Goal: Complete application form

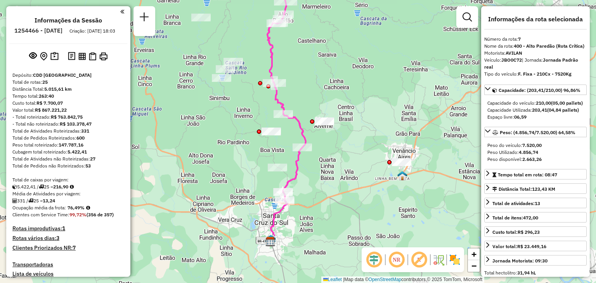
select select "**********"
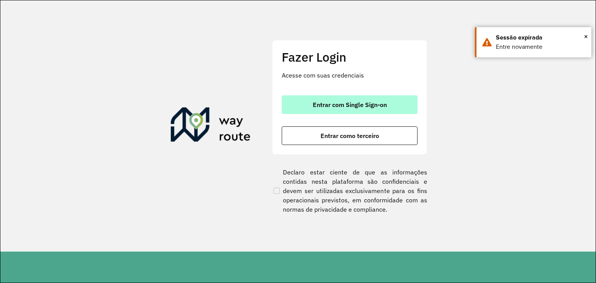
click at [345, 108] on span "Entrar com Single Sign-on" at bounding box center [350, 105] width 74 height 6
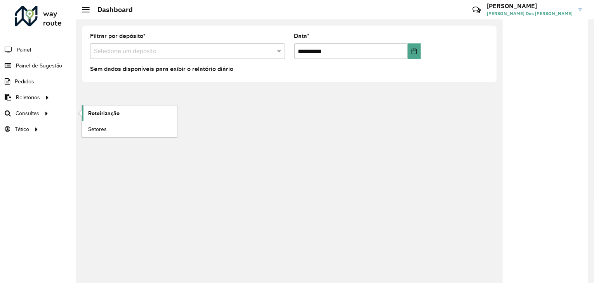
click at [96, 111] on span "Roteirização" at bounding box center [103, 113] width 31 height 8
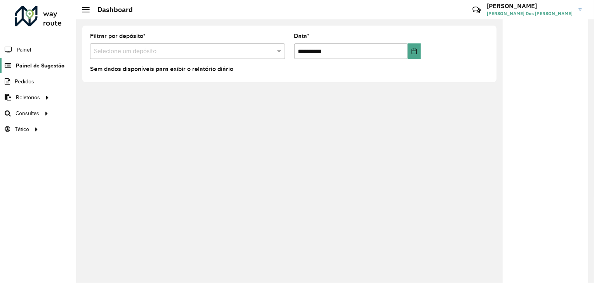
click at [35, 62] on span "Painel de Sugestão" at bounding box center [40, 66] width 49 height 8
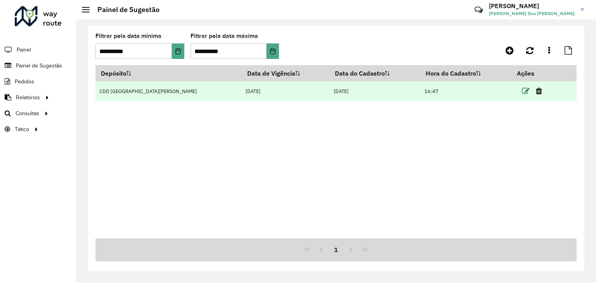
click at [522, 91] on icon at bounding box center [526, 91] width 8 height 8
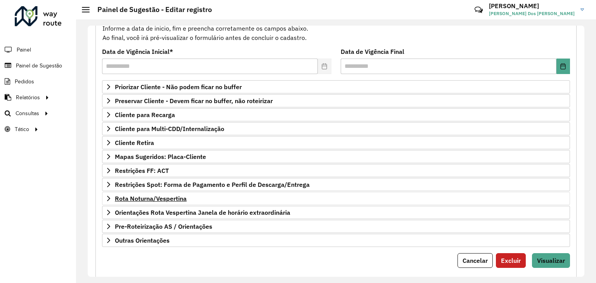
scroll to position [101, 0]
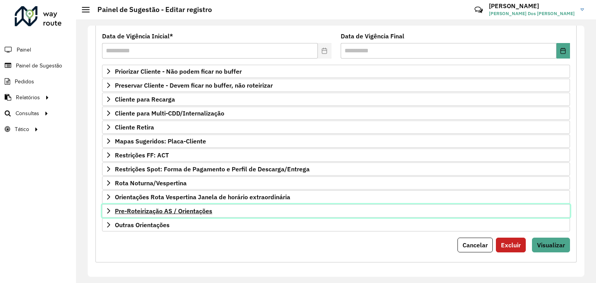
click at [171, 212] on span "Pre-Roteirização AS / Orientações" at bounding box center [163, 211] width 97 height 6
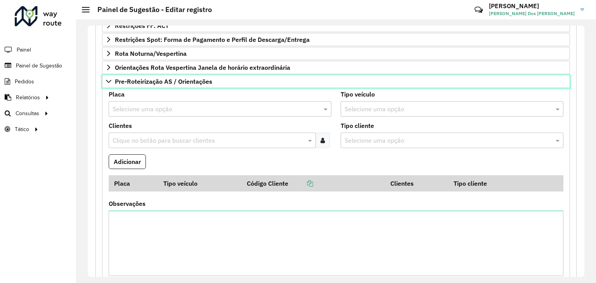
scroll to position [217, 0]
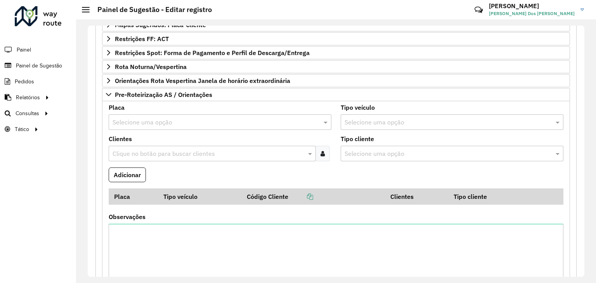
click at [172, 121] on input "text" at bounding box center [213, 122] width 200 height 9
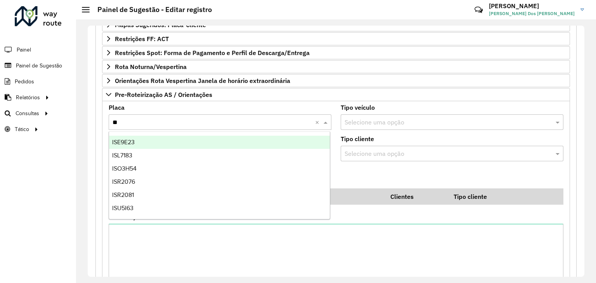
type input "***"
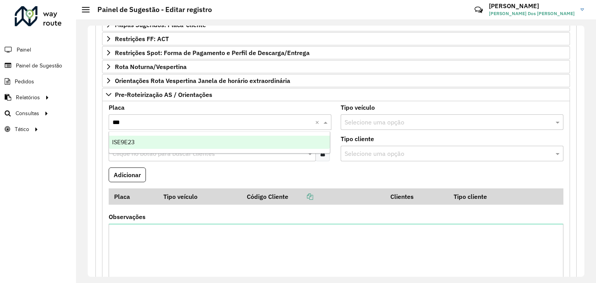
click at [149, 142] on div "ISE9E23" at bounding box center [219, 142] width 221 height 13
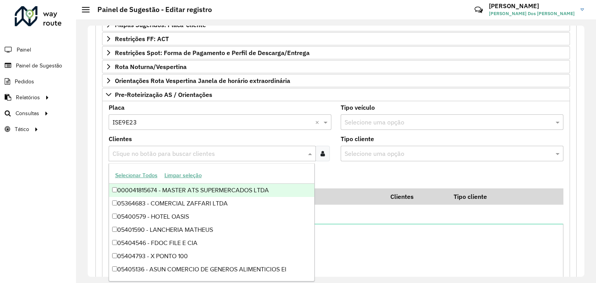
click at [155, 149] on input "text" at bounding box center [209, 153] width 196 height 9
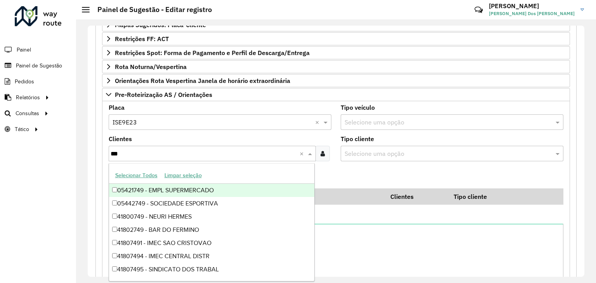
type input "****"
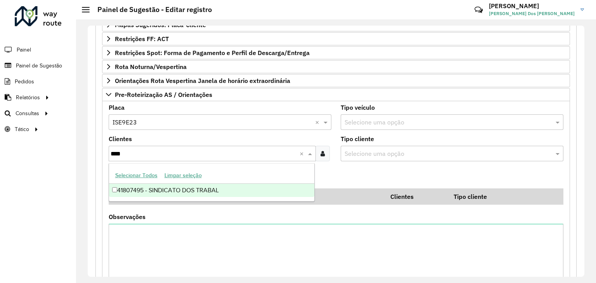
click at [198, 190] on div "41807495 - SINDICATO DOS TRABAL" at bounding box center [212, 190] width 206 height 13
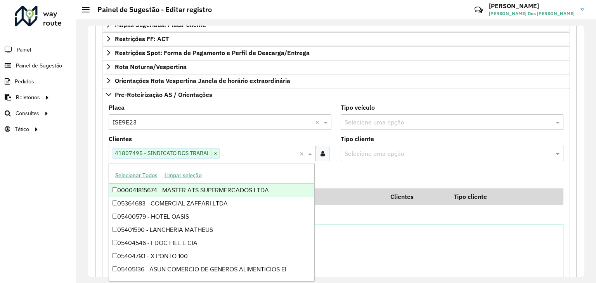
click at [343, 177] on formly-field "Adicionar" at bounding box center [336, 178] width 464 height 21
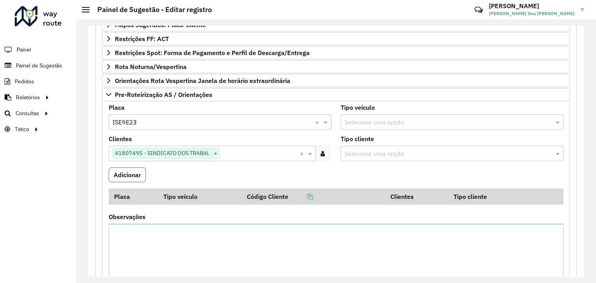
click at [119, 174] on button "Adicionar" at bounding box center [127, 175] width 37 height 15
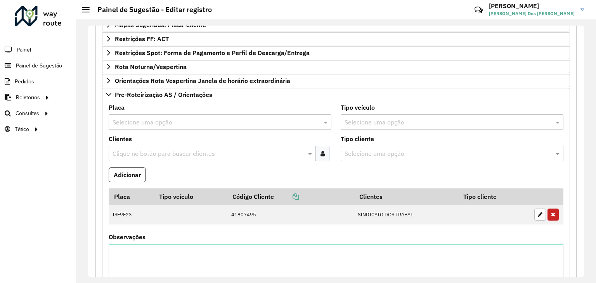
click at [139, 115] on div "Selecione uma opção" at bounding box center [220, 123] width 223 height 16
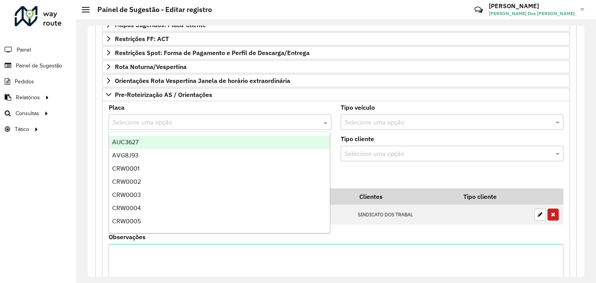
click at [139, 118] on input "text" at bounding box center [213, 122] width 200 height 9
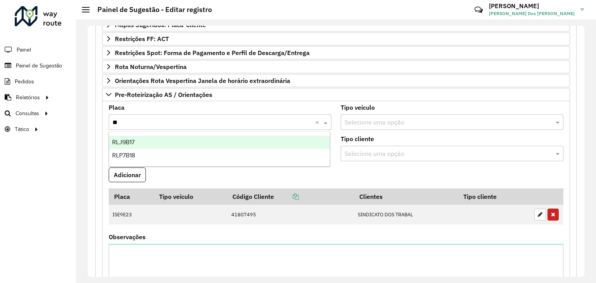
type input "***"
click at [153, 142] on div "RLP7B18" at bounding box center [219, 142] width 221 height 13
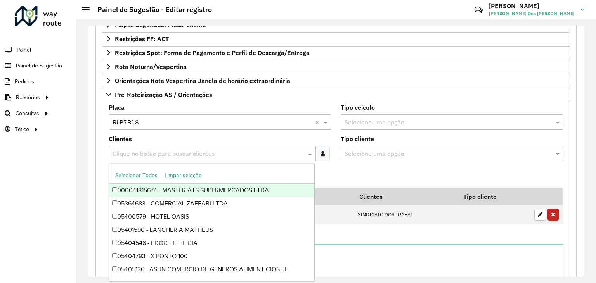
click at [157, 151] on input "text" at bounding box center [209, 153] width 196 height 9
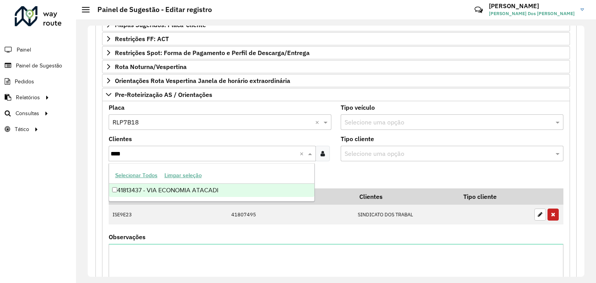
type input "*****"
click at [175, 189] on div "41813437 - VIA ECONOMIA ATACADI" at bounding box center [212, 190] width 206 height 13
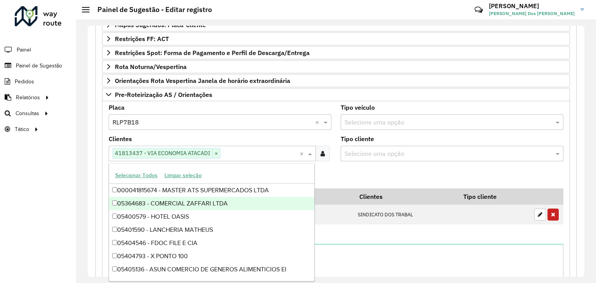
click at [335, 171] on formly-field "Adicionar" at bounding box center [336, 178] width 464 height 21
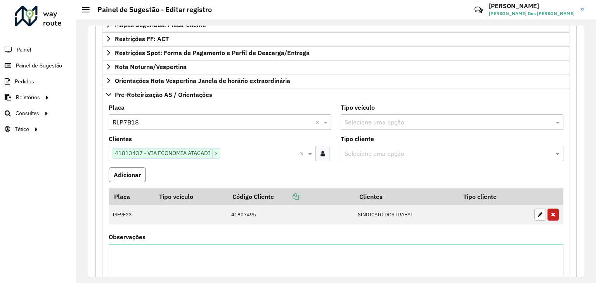
click at [137, 175] on button "Adicionar" at bounding box center [127, 175] width 37 height 15
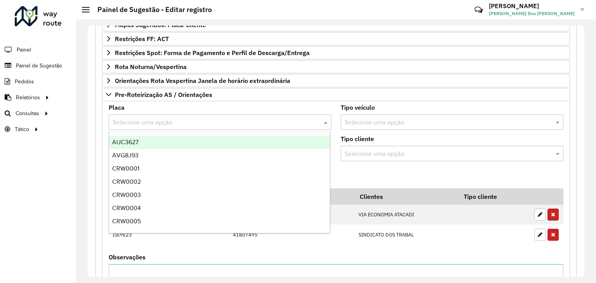
click at [140, 115] on div "Selecione uma opção" at bounding box center [220, 123] width 223 height 16
type input "**"
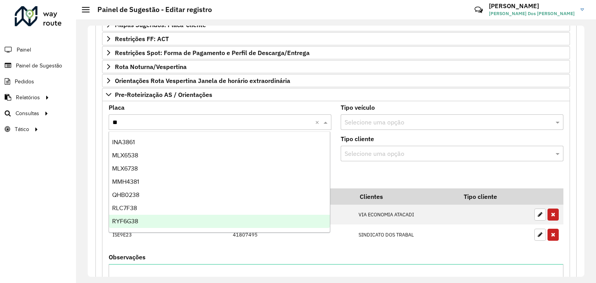
click at [145, 221] on div "RYF6G38" at bounding box center [219, 221] width 221 height 13
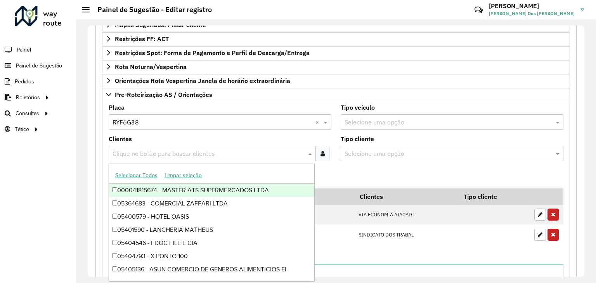
click at [154, 153] on input "text" at bounding box center [209, 153] width 196 height 9
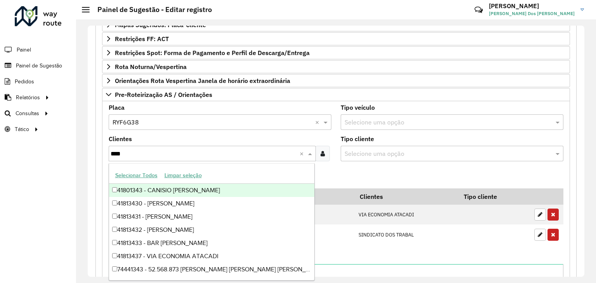
type input "*****"
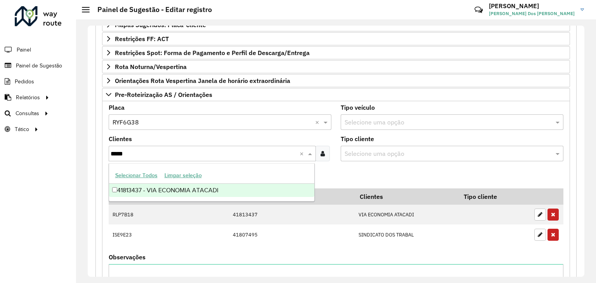
click at [179, 192] on div "41813437 - VIA ECONOMIA ATACADI" at bounding box center [212, 190] width 206 height 13
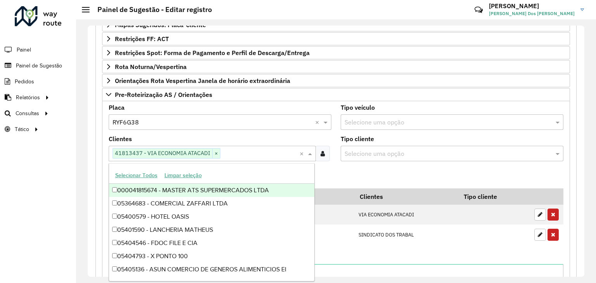
click at [337, 168] on formly-field "Adicionar" at bounding box center [336, 178] width 464 height 21
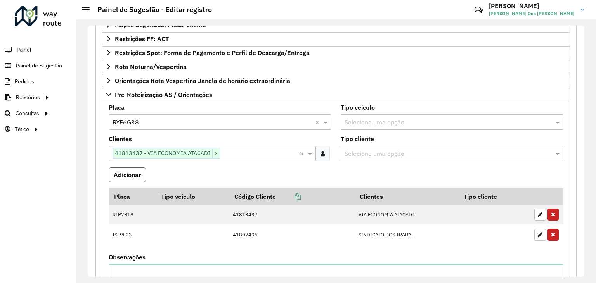
click at [126, 174] on button "Adicionar" at bounding box center [127, 175] width 37 height 15
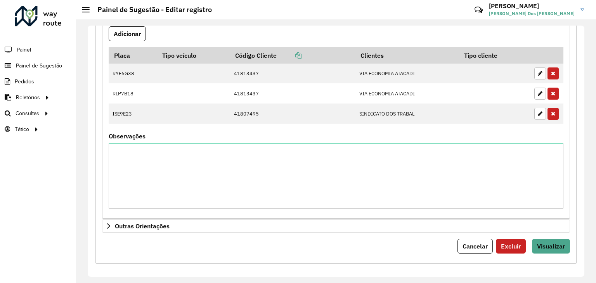
scroll to position [359, 0]
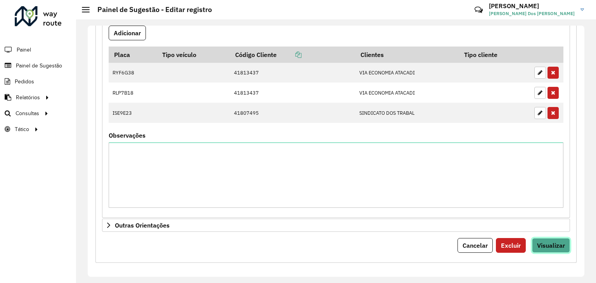
click at [549, 244] on span "Visualizar" at bounding box center [551, 246] width 28 height 8
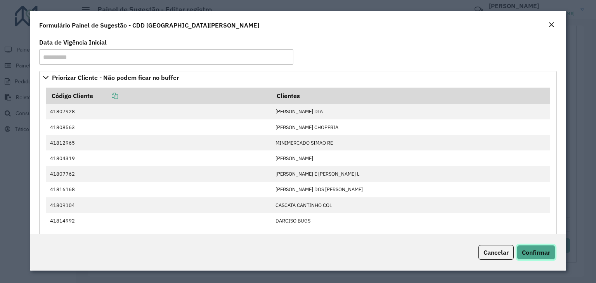
click at [544, 253] on span "Confirmar" at bounding box center [536, 253] width 28 height 8
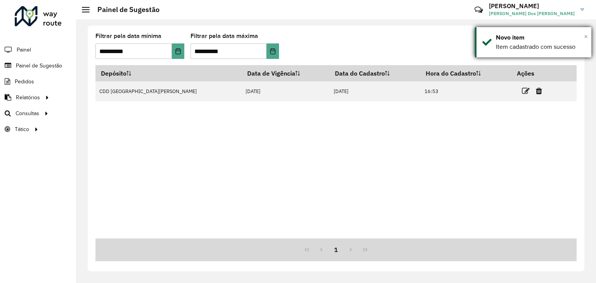
click at [587, 36] on span "×" at bounding box center [586, 36] width 4 height 9
